Goal: Task Accomplishment & Management: Use online tool/utility

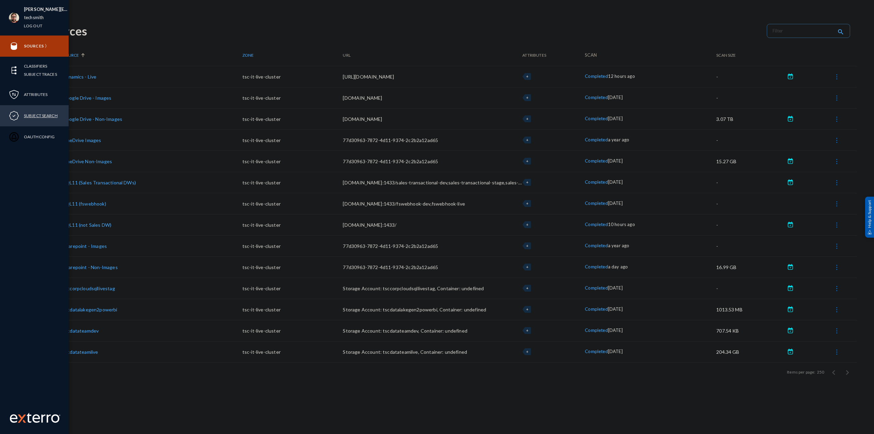
click at [34, 116] on link "Subject Search" at bounding box center [41, 116] width 34 height 8
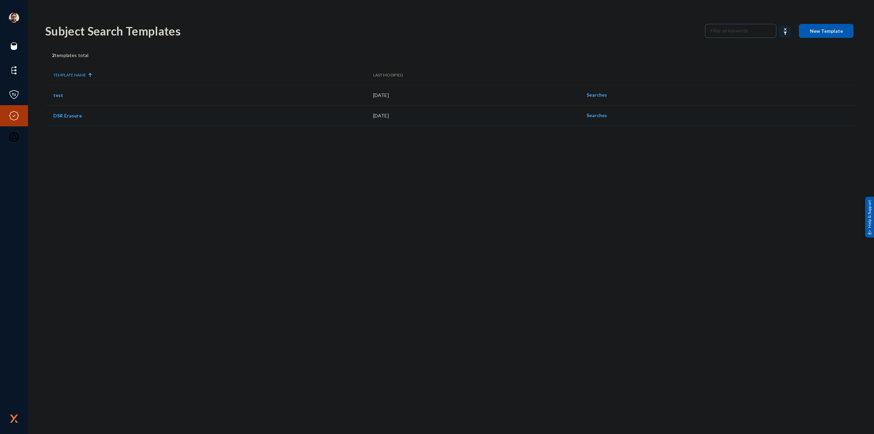
click at [601, 116] on span "Searches" at bounding box center [596, 115] width 20 height 6
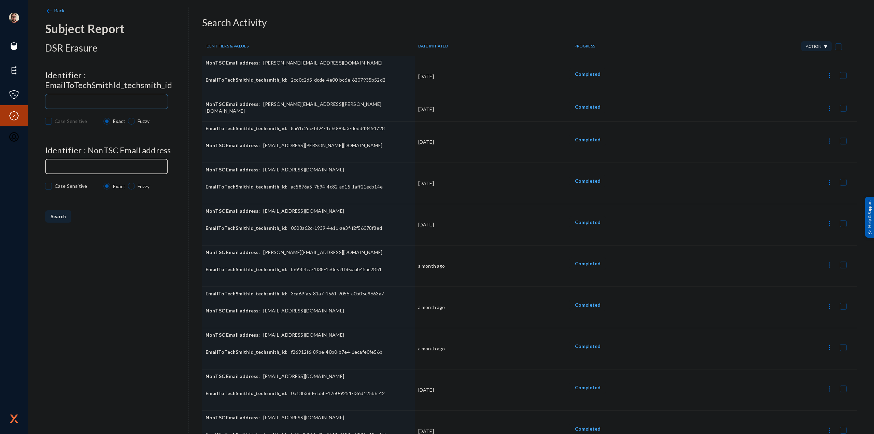
click at [99, 164] on div at bounding box center [106, 166] width 117 height 16
paste input "[EMAIL_ADDRESS][DOMAIN_NAME]"
type input "[EMAIL_ADDRESS][DOMAIN_NAME]"
click at [137, 87] on h4 "Identifier : EmailToTechSmithId_techsmith_id" at bounding box center [116, 80] width 143 height 20
click at [137, 99] on div at bounding box center [106, 101] width 117 height 16
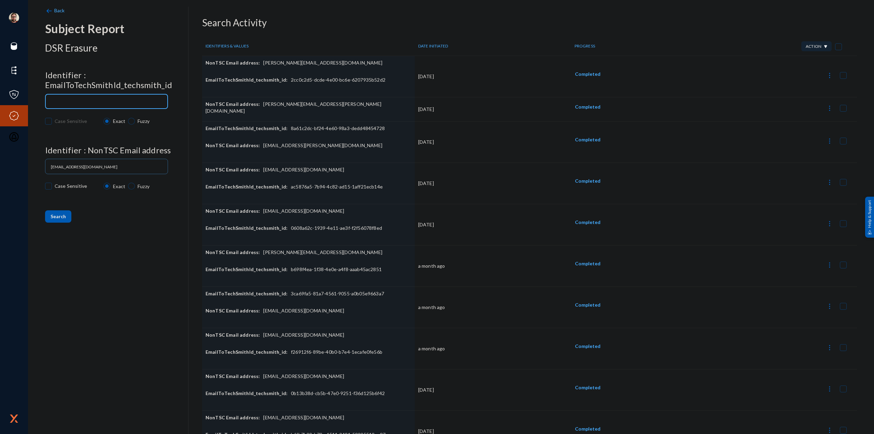
paste input "9cb501d2-8943-41b5-9d5c-78deabe8d583"
type input "9cb501d2-8943-41b5-9d5c-78deabe8d583"
click at [60, 215] on span "Search" at bounding box center [58, 216] width 15 height 6
